Goal: Navigation & Orientation: Find specific page/section

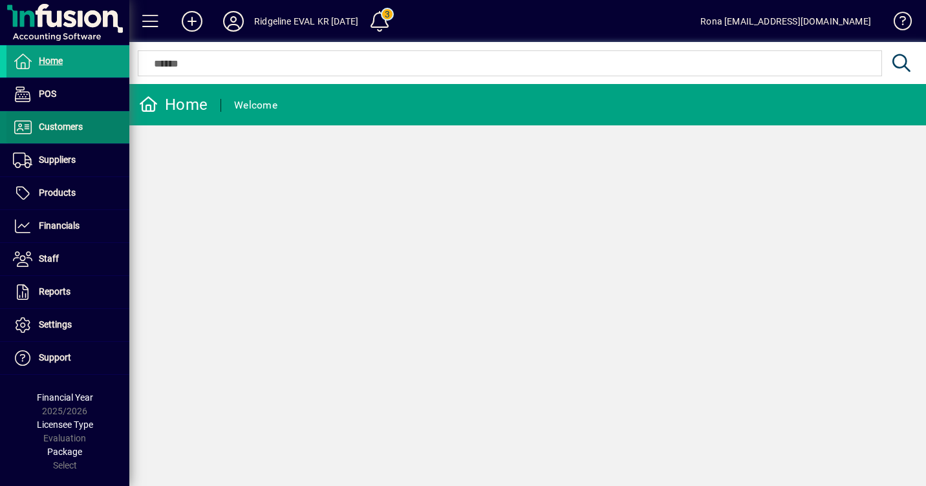
click at [56, 133] on span "Customers" at bounding box center [44, 128] width 76 height 16
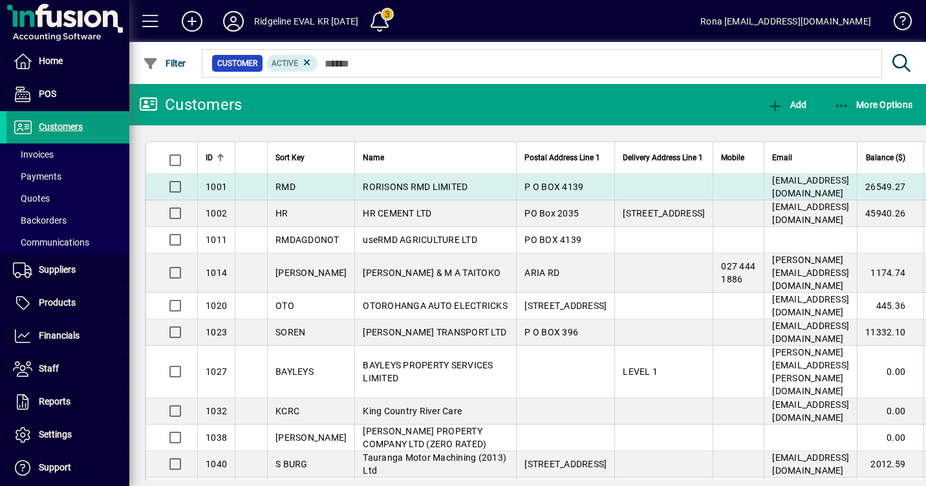
drag, startPoint x: 794, startPoint y: 171, endPoint x: 666, endPoint y: 188, distance: 129.7
click at [666, 188] on table "ID Sort Key Name Postal Address Line 1 Delivery Address Line 1 Mobile Email Bal…" at bounding box center [598, 350] width 904 height 416
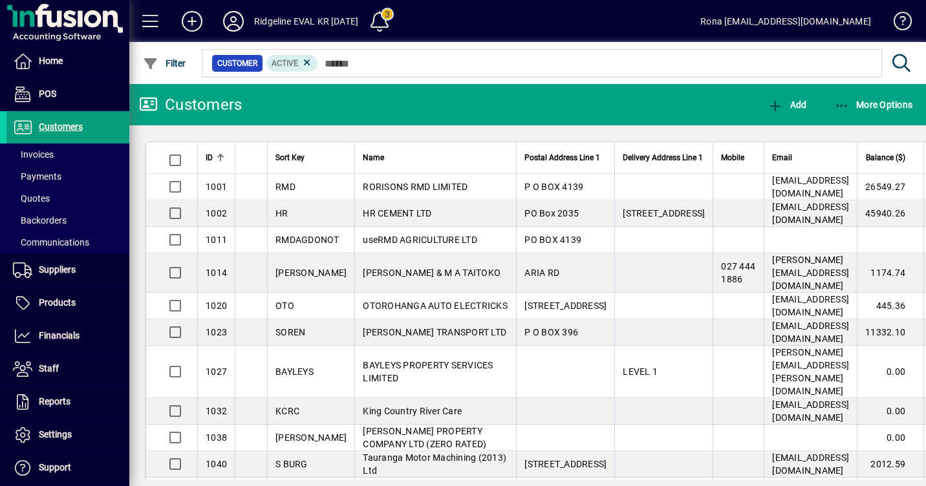
drag, startPoint x: 268, startPoint y: 166, endPoint x: 247, endPoint y: 166, distance: 20.7
click at [247, 166] on tr "ID Sort Key Name Postal Address Line 1 Delivery Address Line 1 Mobile Email Bal…" at bounding box center [597, 158] width 903 height 32
click at [840, 105] on icon "button" at bounding box center [842, 106] width 16 height 13
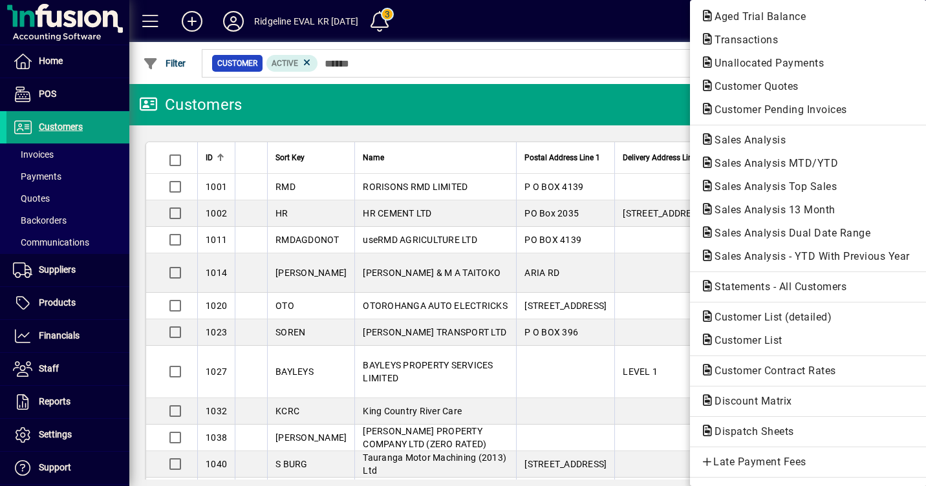
click at [539, 109] on div at bounding box center [463, 243] width 926 height 486
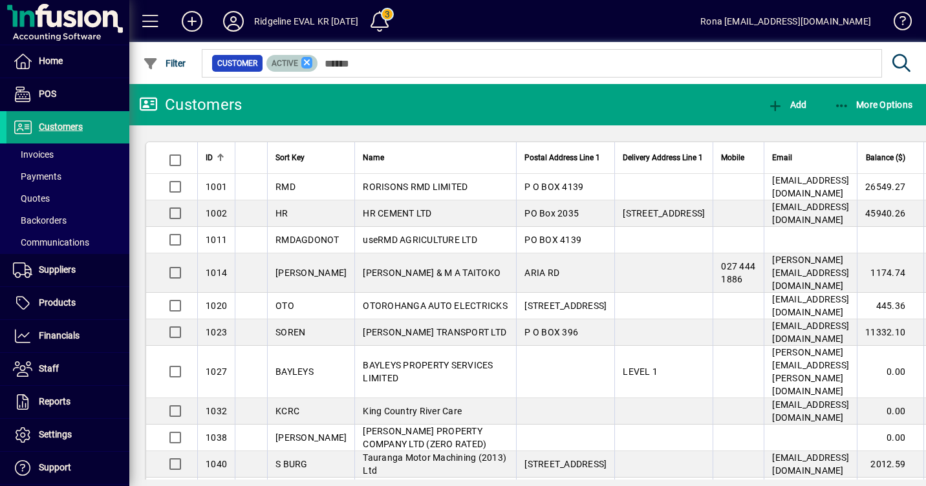
click at [308, 63] on icon at bounding box center [307, 63] width 12 height 12
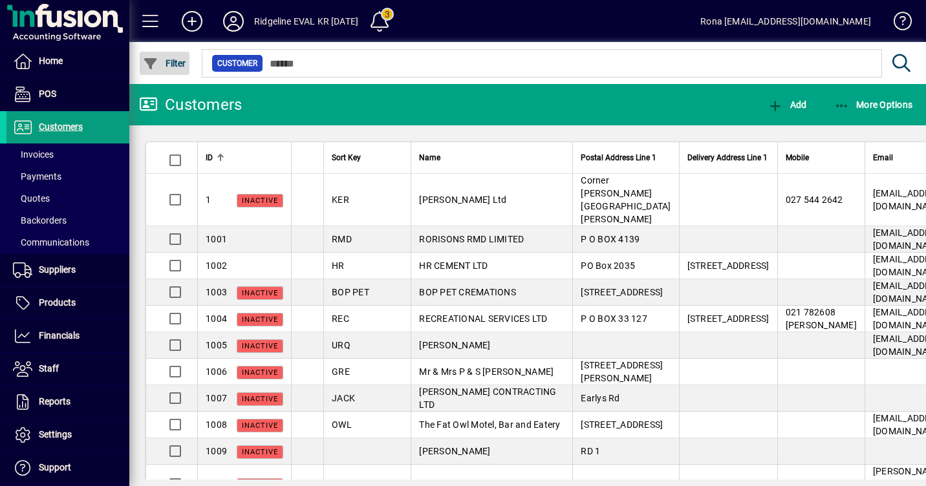
click at [169, 67] on span "Filter" at bounding box center [164, 63] width 43 height 10
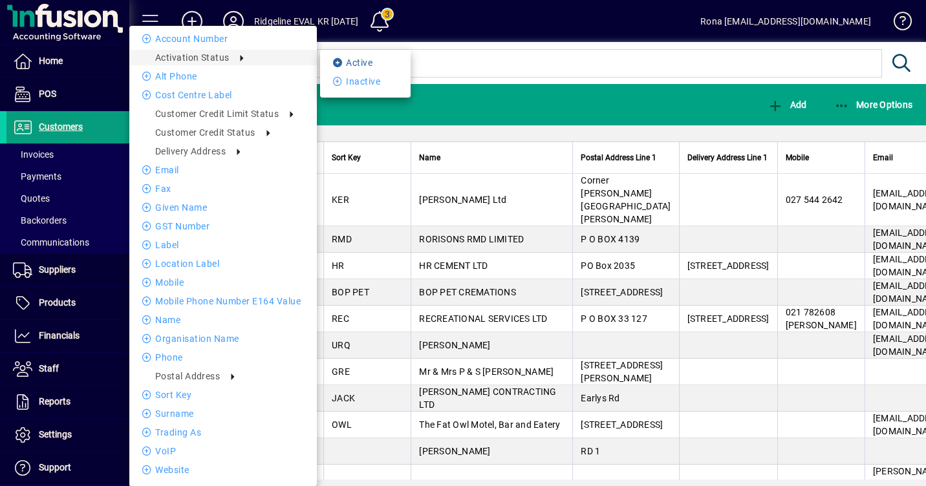
click at [347, 58] on li "Active" at bounding box center [365, 63] width 91 height 16
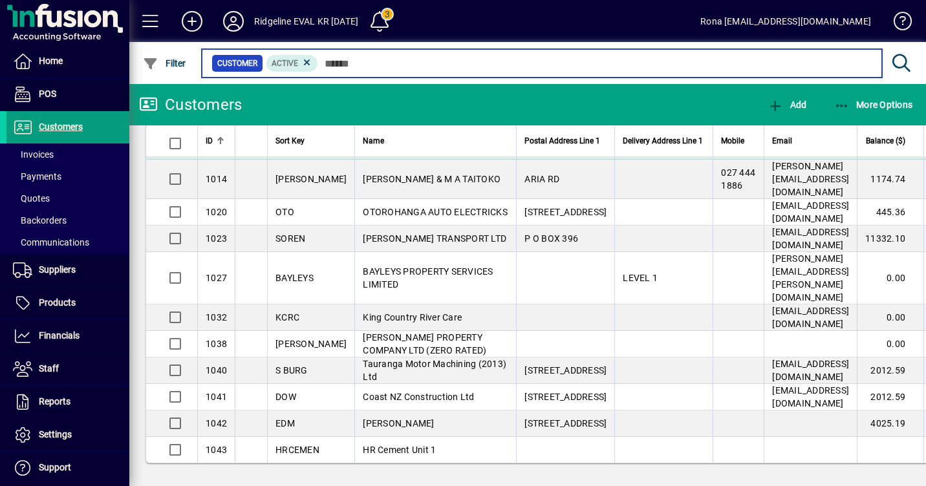
scroll to position [131, 0]
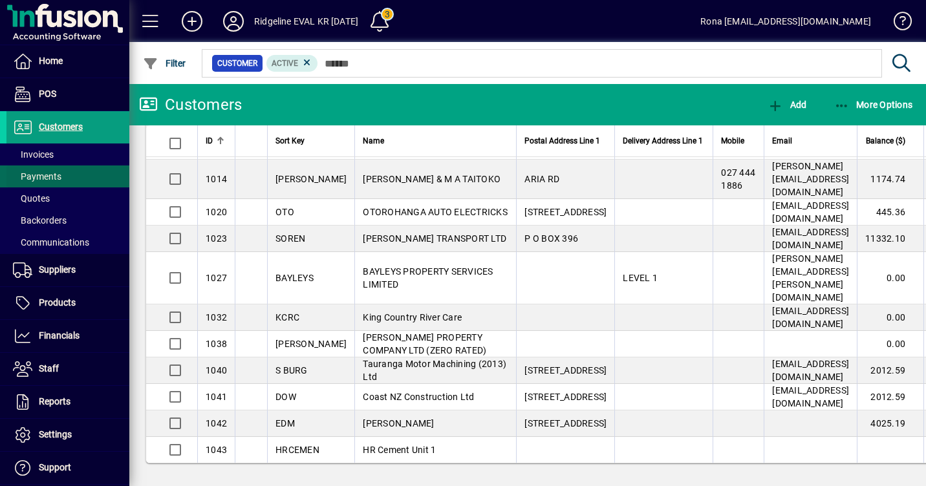
click at [58, 179] on span "Payments" at bounding box center [37, 176] width 49 height 10
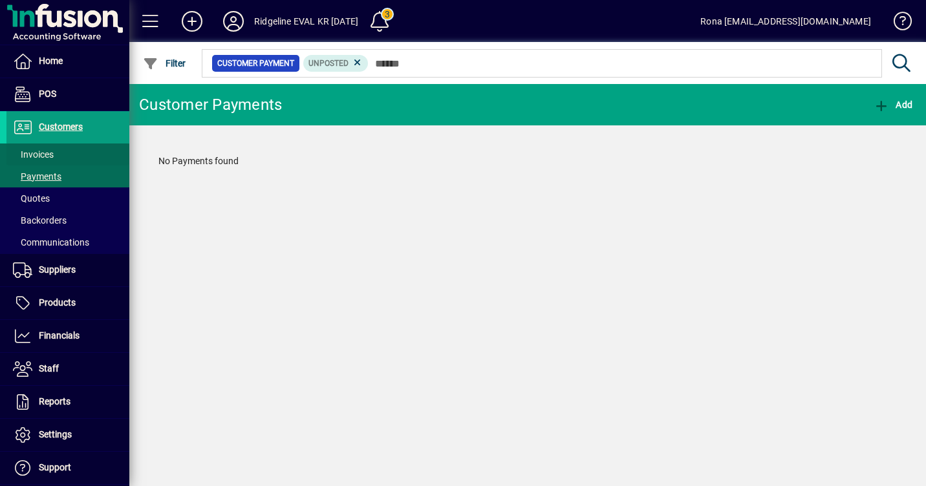
click at [28, 155] on span "Invoices" at bounding box center [33, 154] width 41 height 10
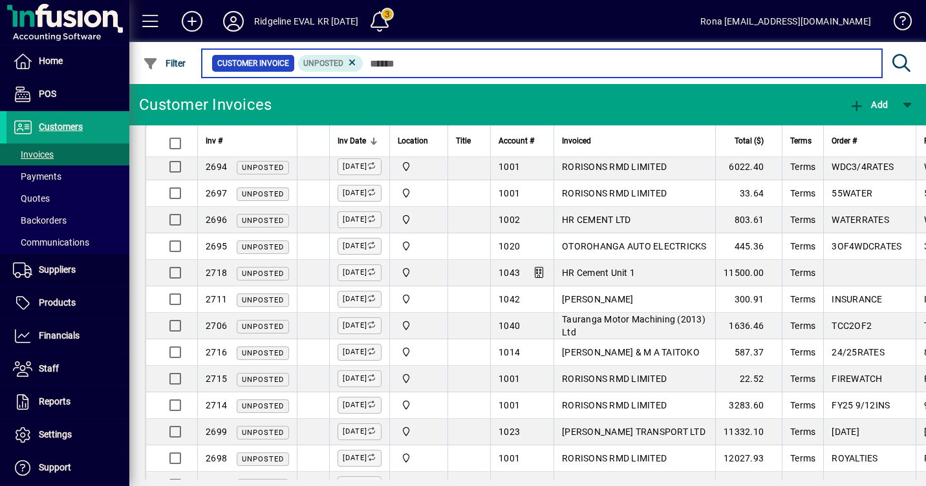
scroll to position [373, 0]
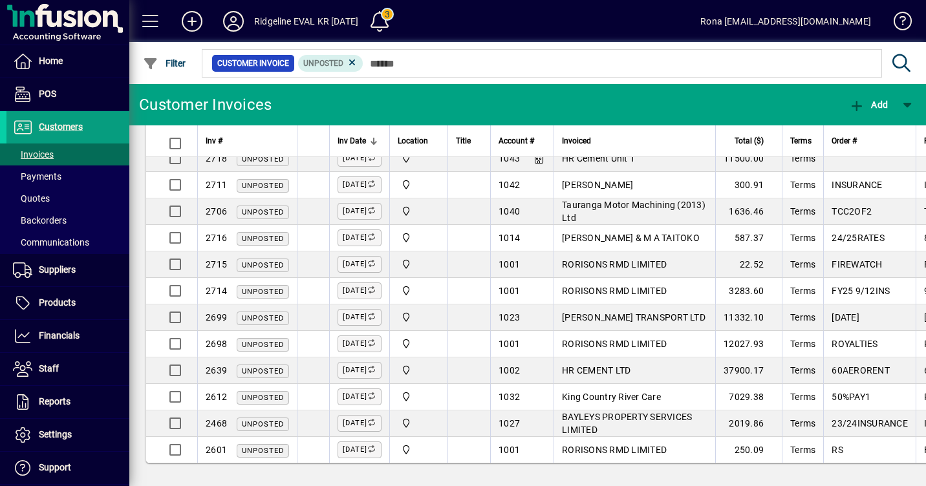
drag, startPoint x: 296, startPoint y: 103, endPoint x: 166, endPoint y: 105, distance: 130.7
click at [166, 105] on mat-toolbar-row "Customer Invoices Add" at bounding box center [527, 104] width 797 height 41
click at [47, 334] on span "Financials" at bounding box center [59, 336] width 41 height 10
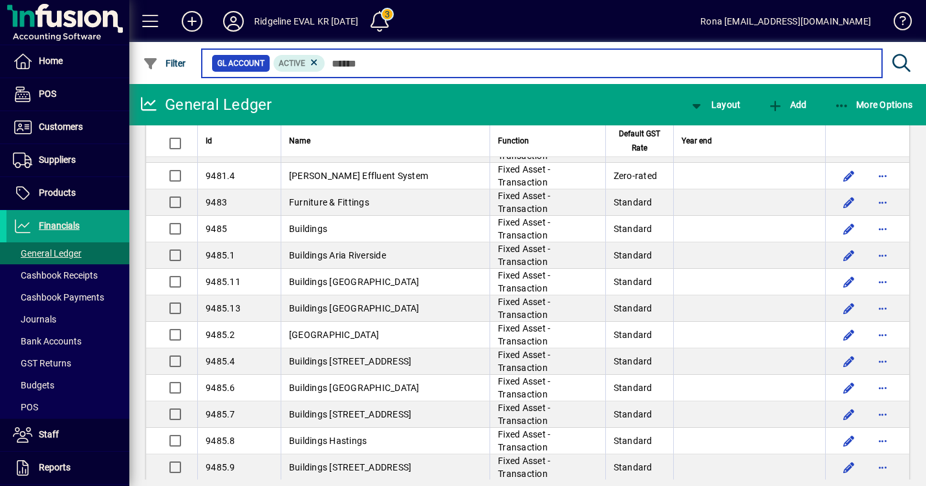
scroll to position [2793, 0]
